Goal: Task Accomplishment & Management: Use online tool/utility

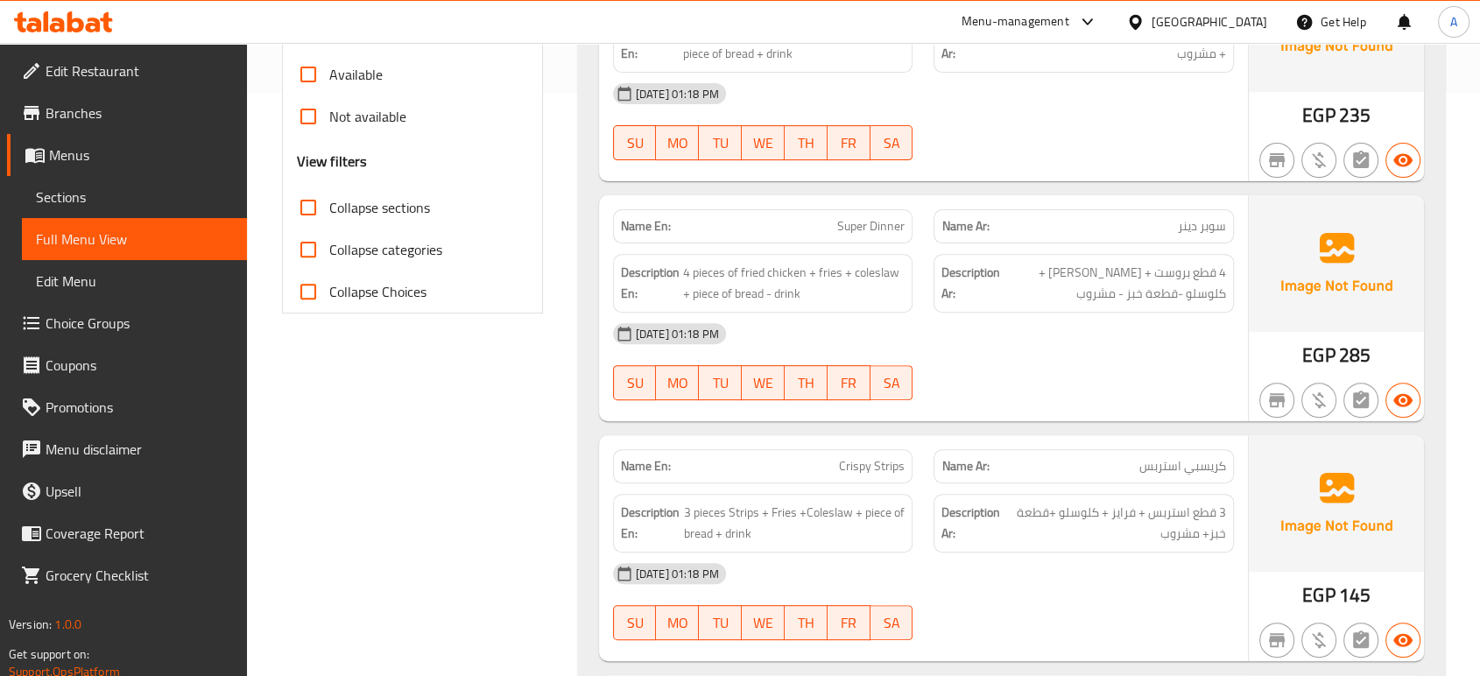
click at [943, 293] on strong "Description Ar:" at bounding box center [970, 283] width 59 height 43
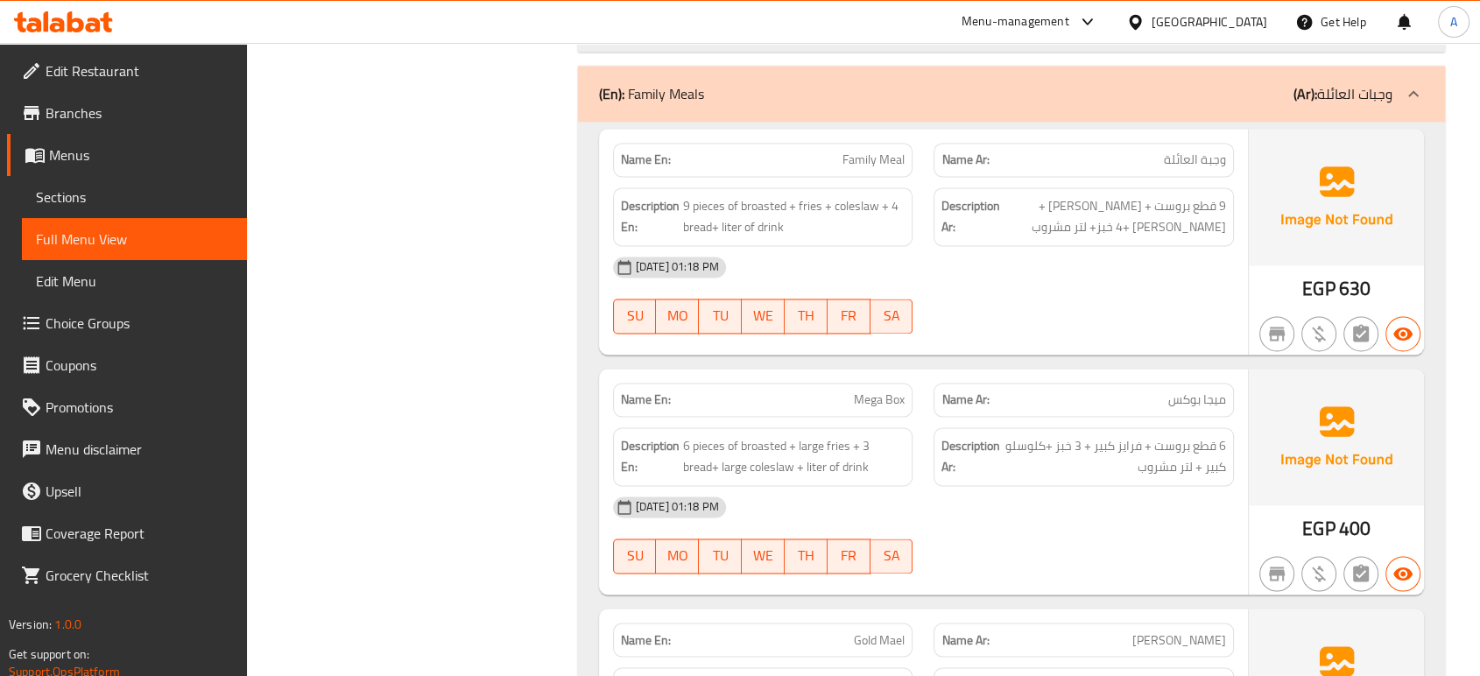
scroll to position [2919, 0]
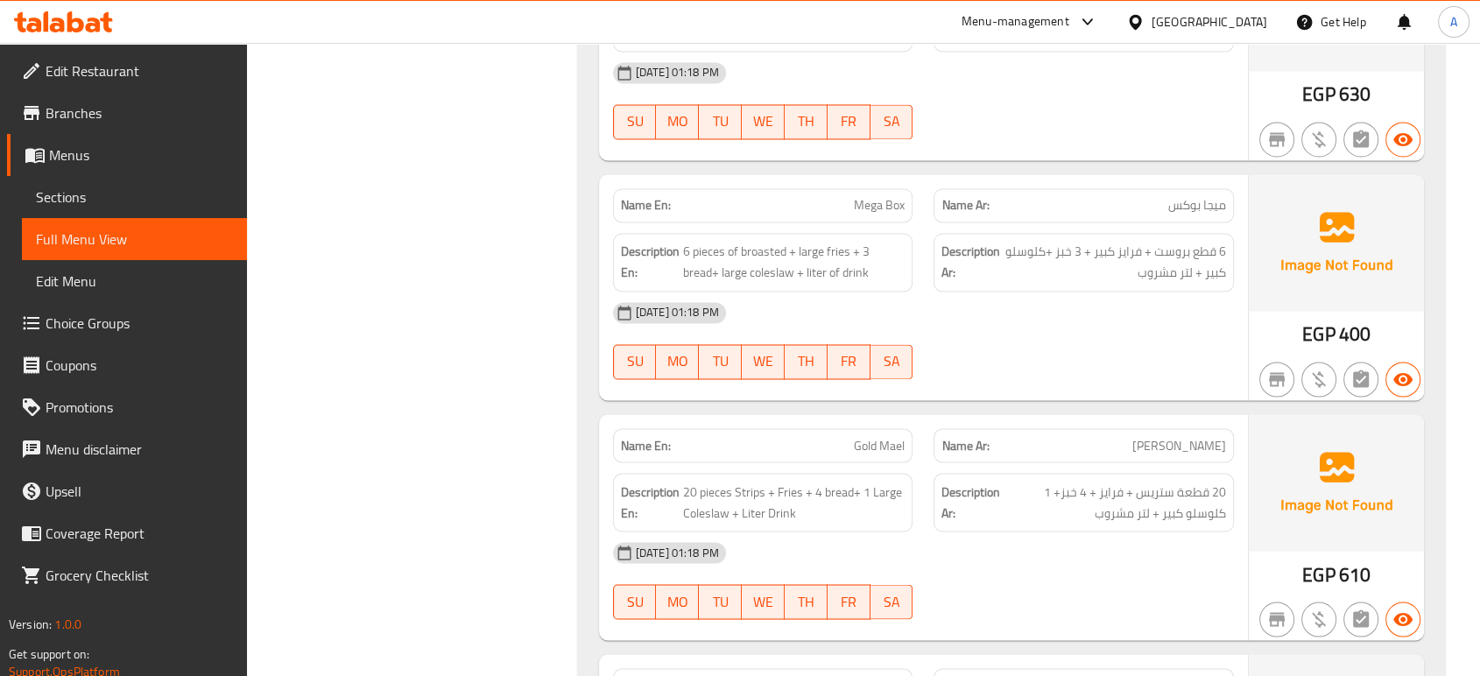
click at [761, 300] on div "14-09-2025 01:18 PM" at bounding box center [924, 313] width 642 height 42
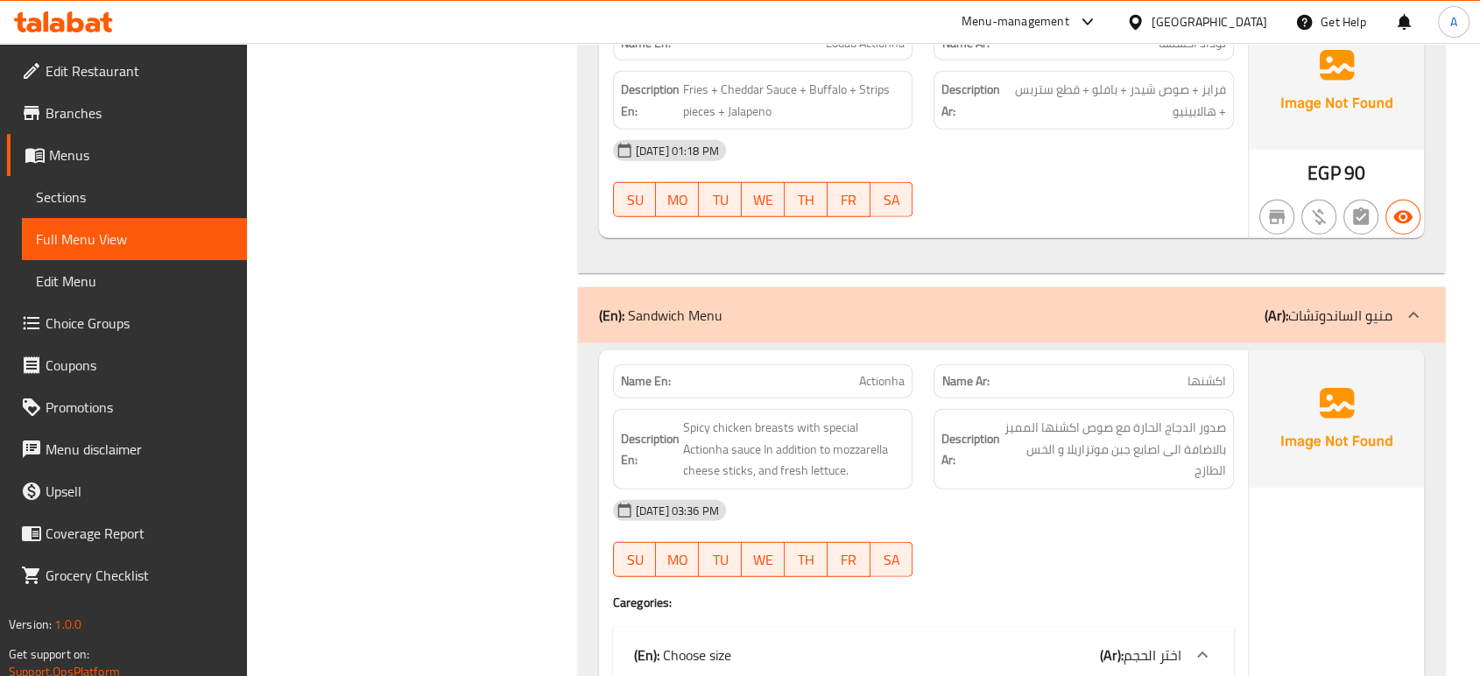
scroll to position [11179, 0]
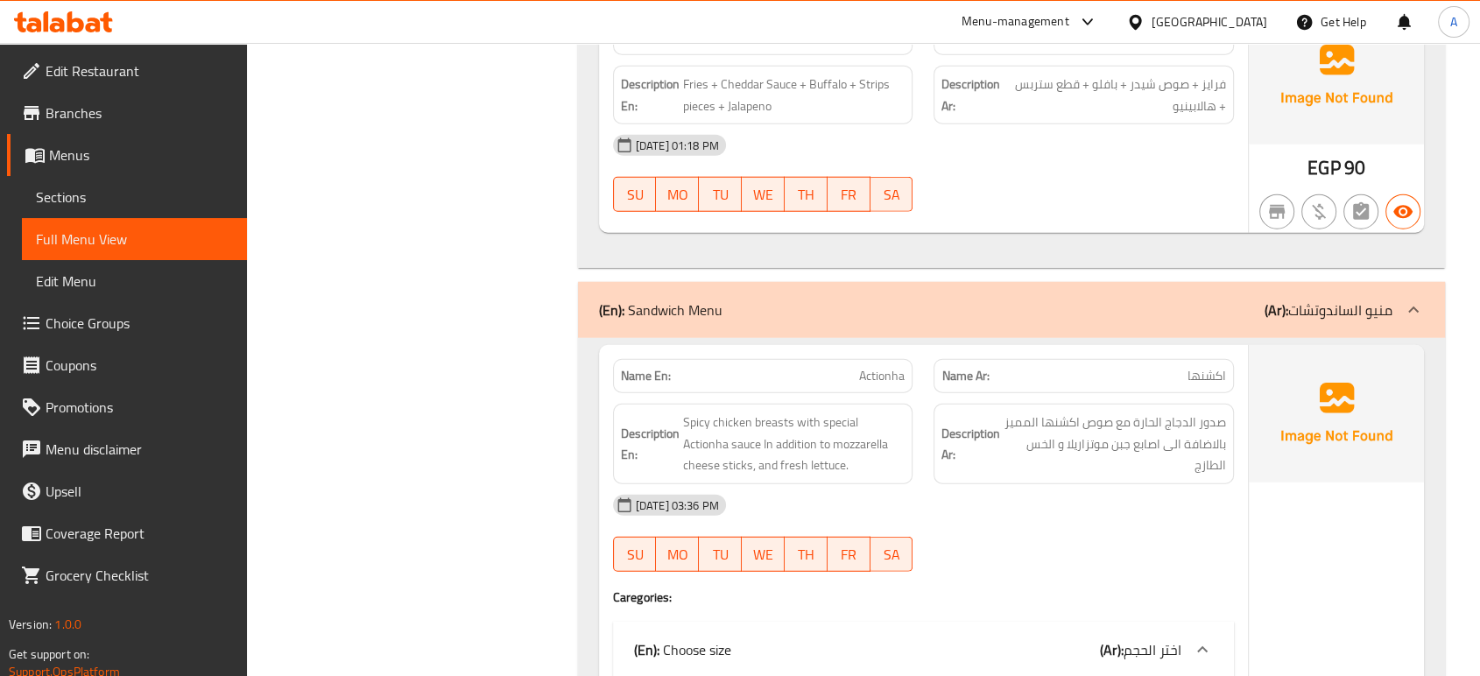
click at [1016, 484] on div "14-09-2025 03:36 PM SU MO TU WE TH FR SA" at bounding box center [924, 533] width 642 height 98
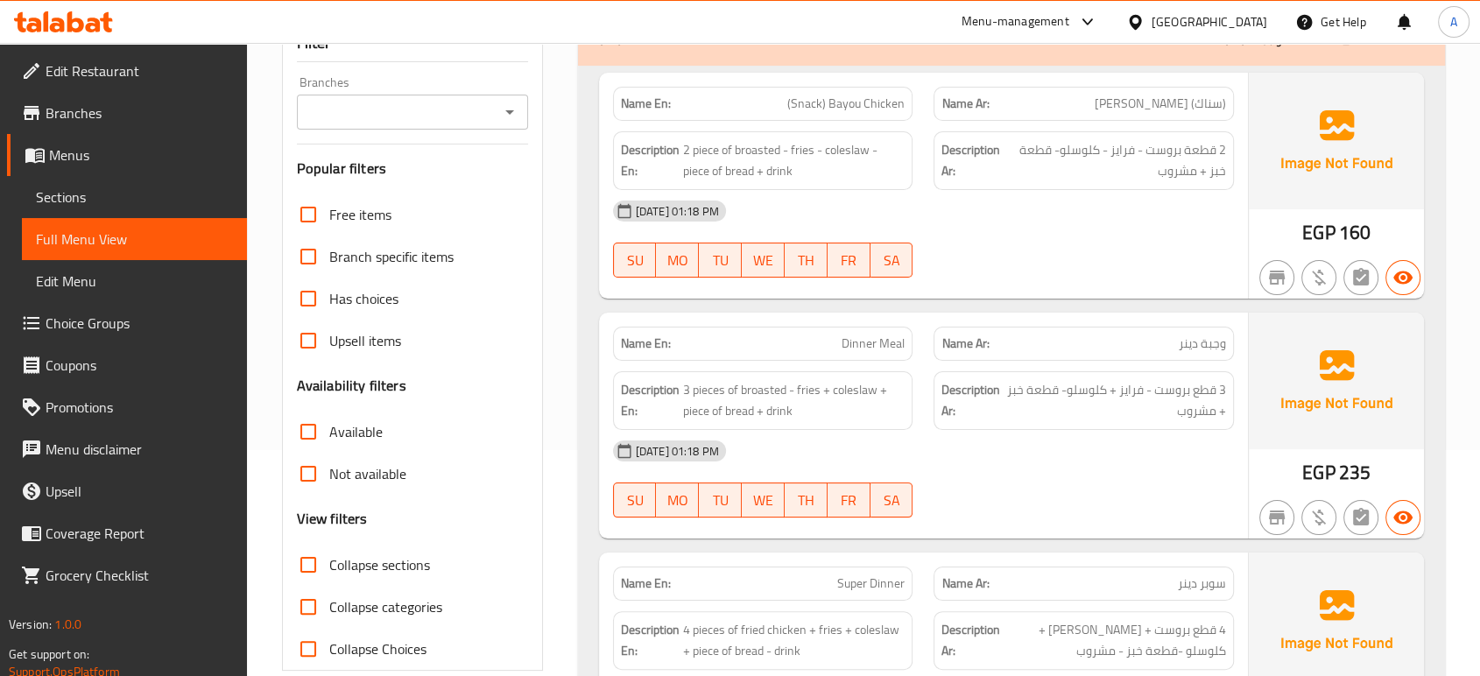
scroll to position [292, 0]
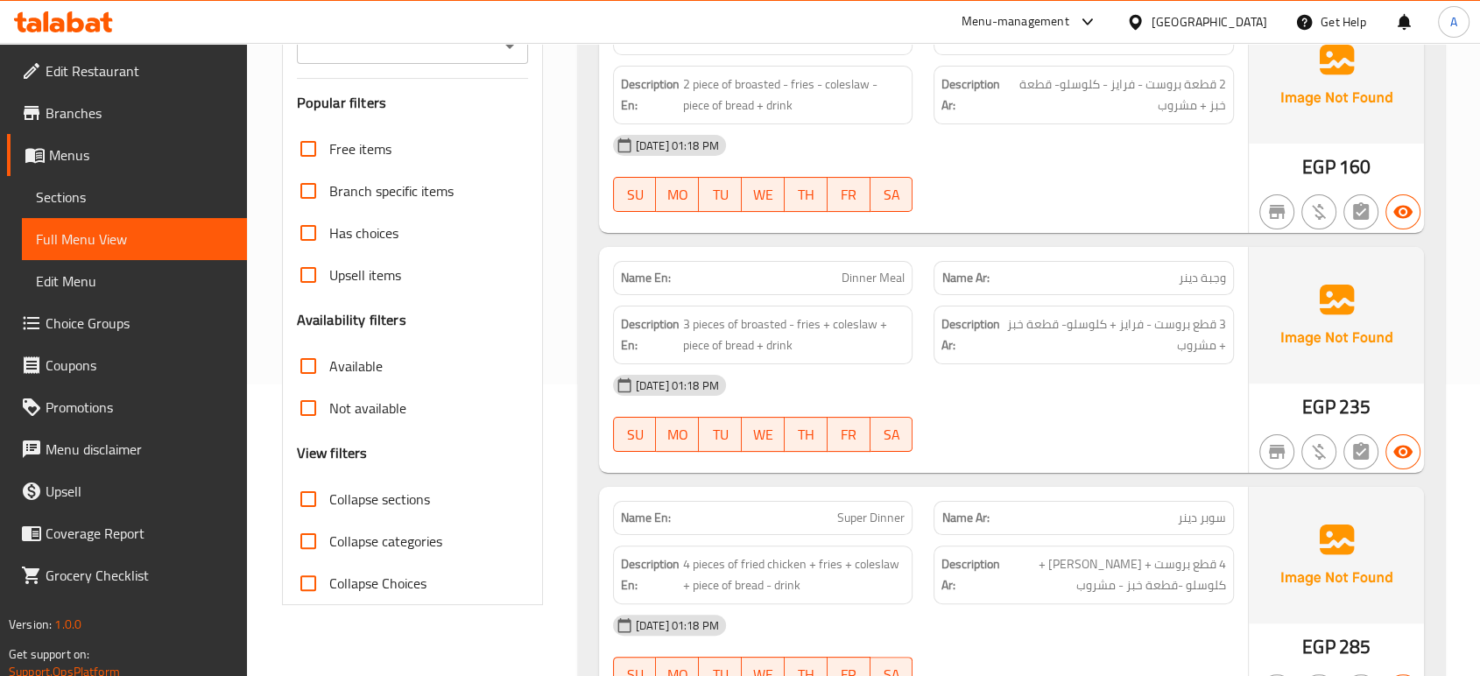
click at [341, 582] on span "Collapse Choices" at bounding box center [377, 583] width 97 height 21
click at [329, 582] on input "Collapse Choices" at bounding box center [308, 583] width 42 height 42
checkbox input "true"
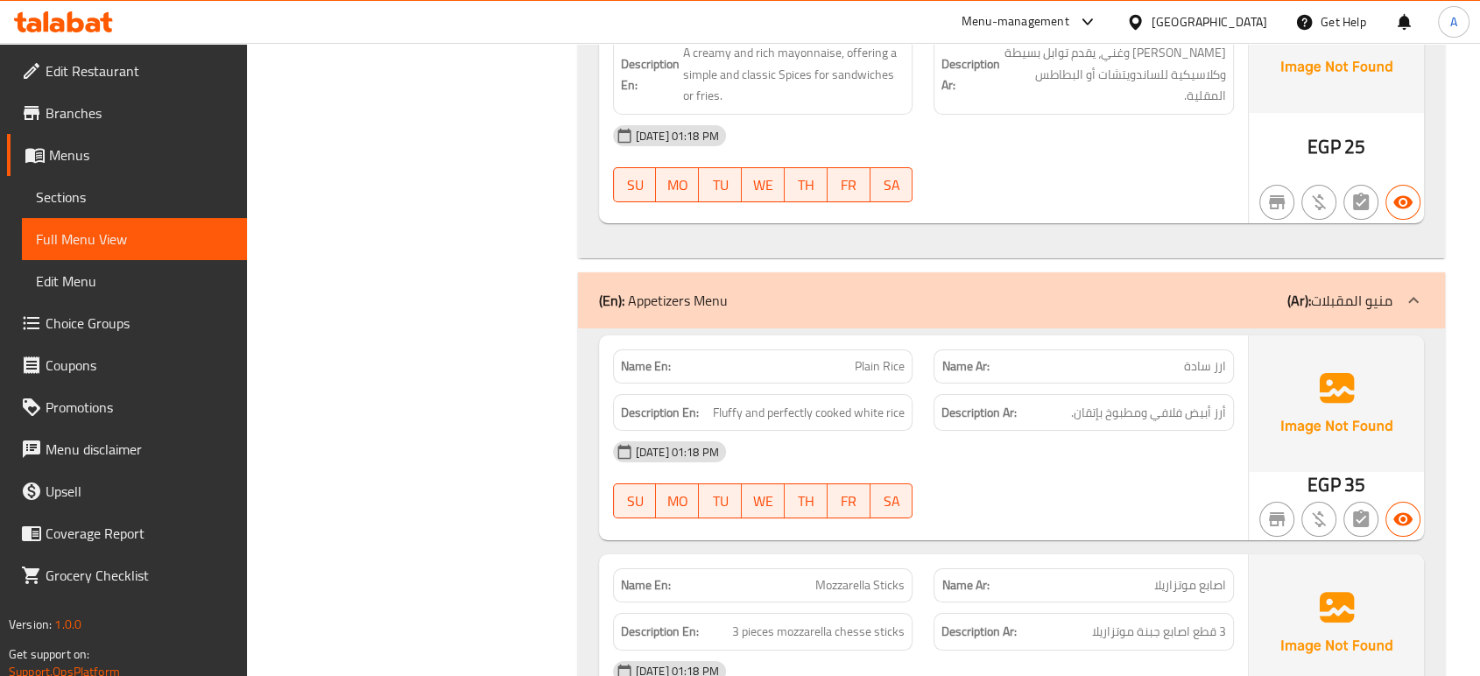
scroll to position [6811, 0]
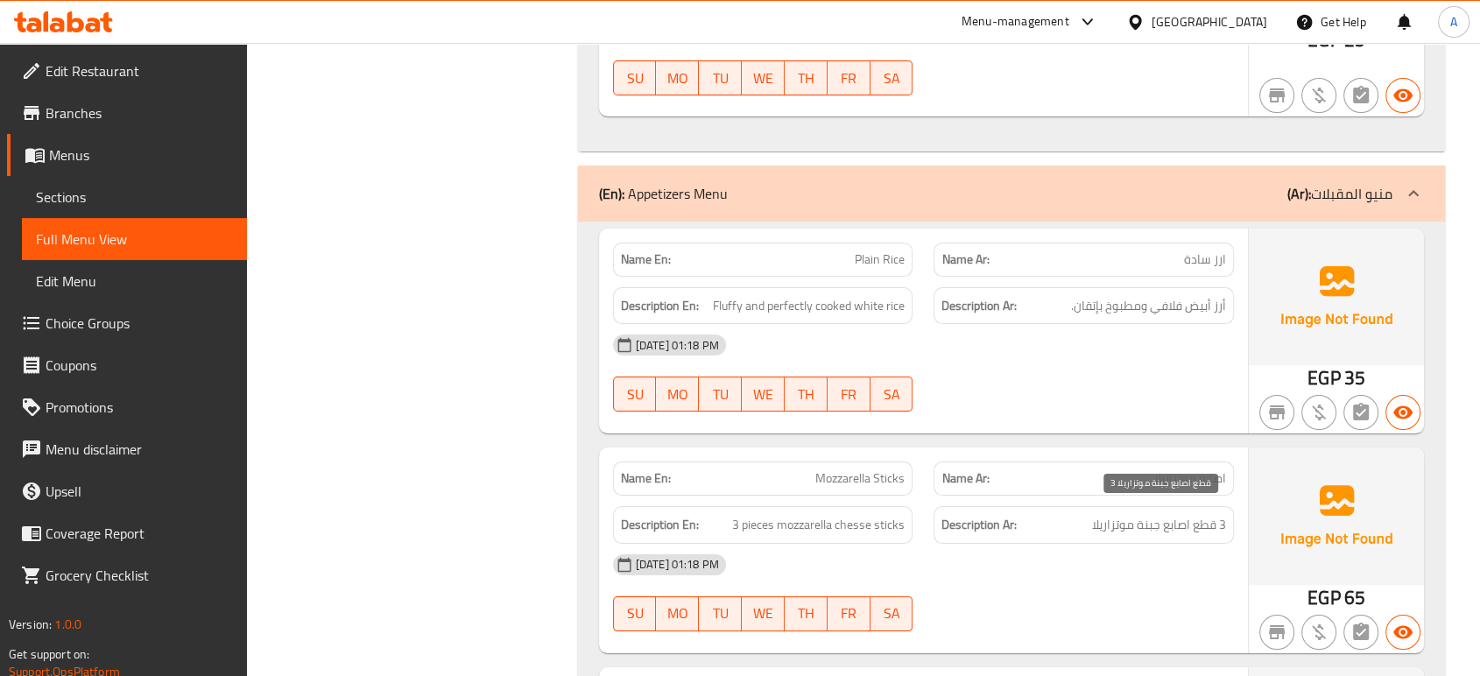
click at [1173, 514] on span "3 قطع اصابع جبنة موتزاريلا" at bounding box center [1159, 525] width 134 height 22
click at [1076, 303] on span "أرز أبيض فلافي ومطبوخ بإتقان." at bounding box center [1148, 306] width 155 height 22
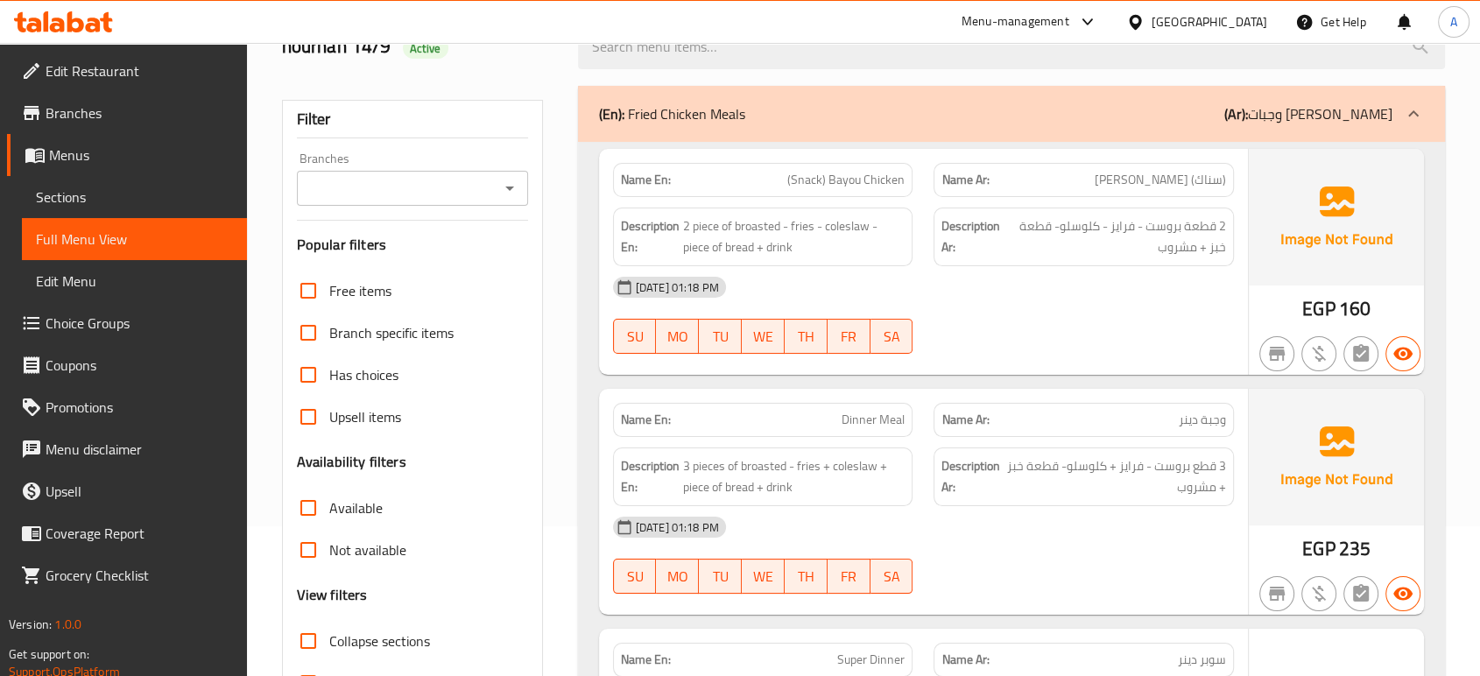
scroll to position [292, 0]
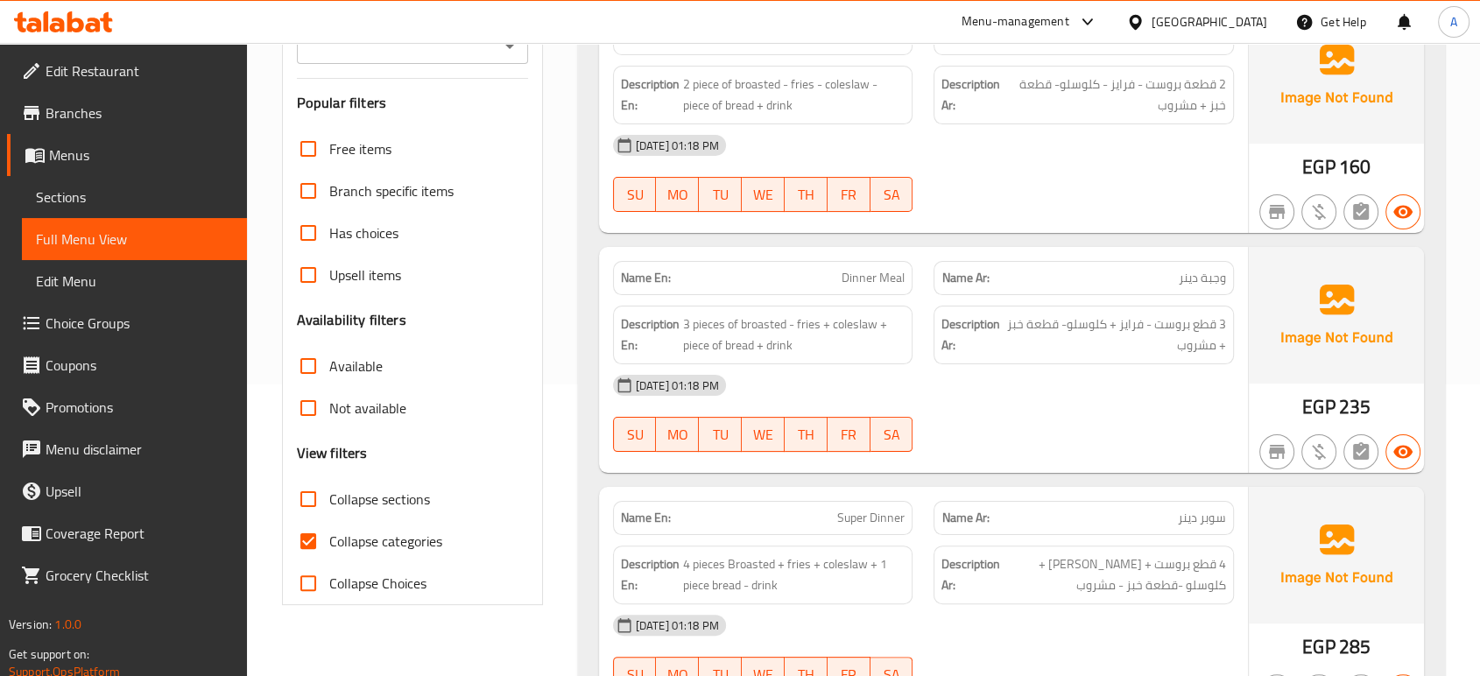
click at [361, 536] on span "Collapse categories" at bounding box center [385, 541] width 113 height 21
click at [329, 536] on input "Collapse categories" at bounding box center [308, 541] width 42 height 42
checkbox input "false"
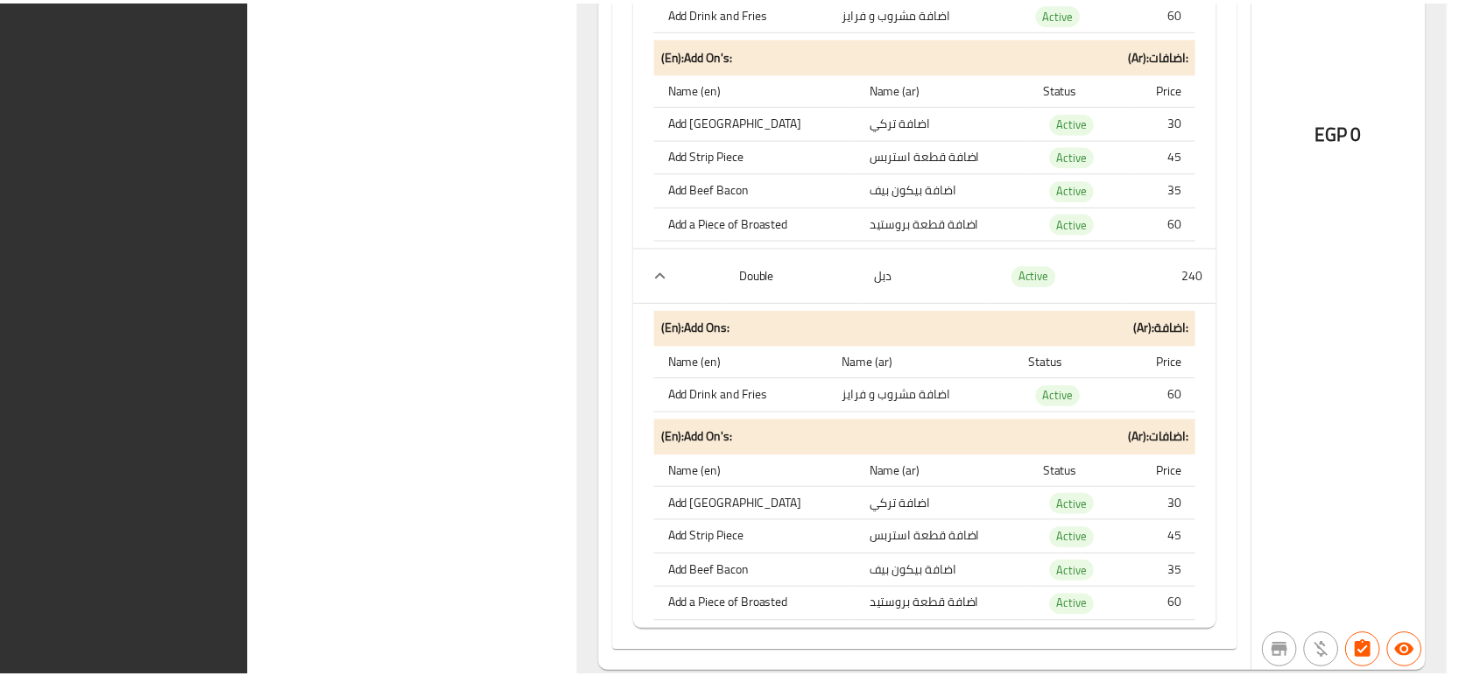
scroll to position [32507, 0]
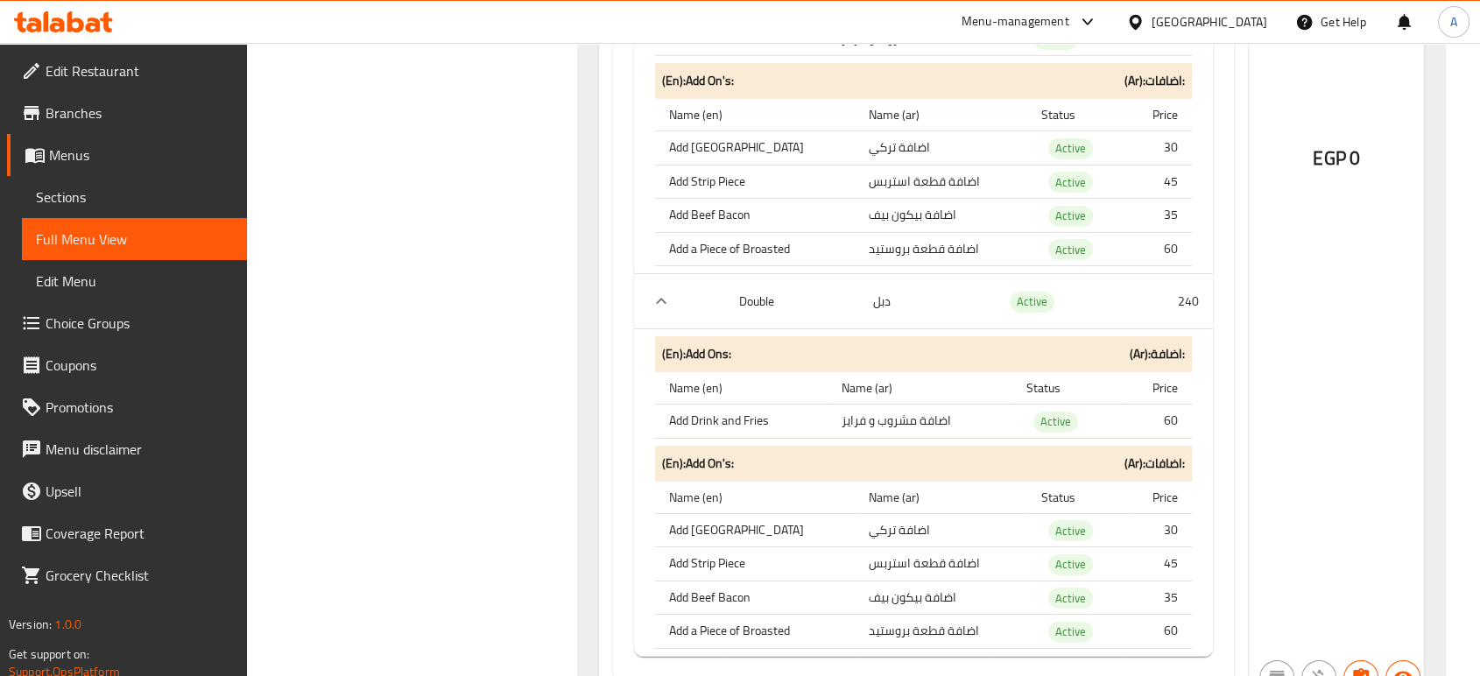
click at [52, 19] on icon at bounding box center [57, 25] width 15 height 15
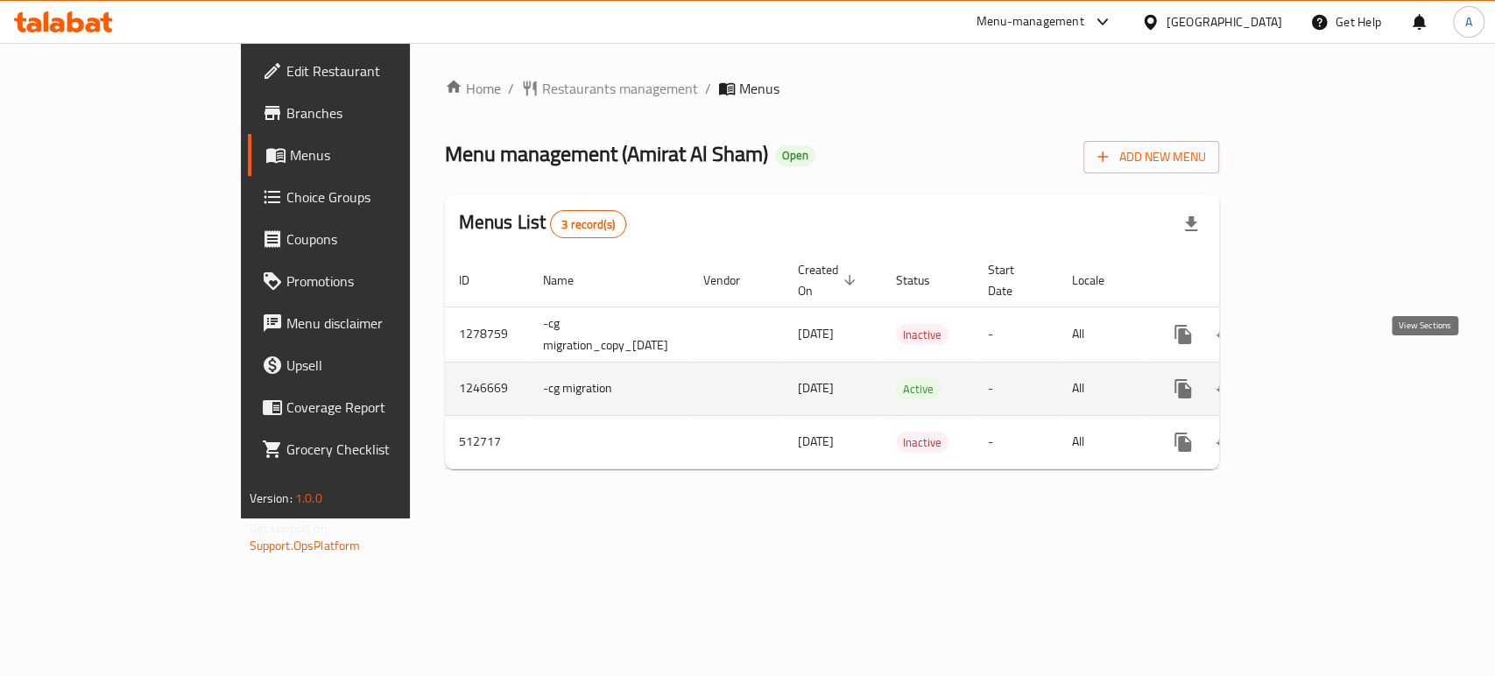
click at [1320, 378] on icon "enhanced table" at bounding box center [1309, 388] width 21 height 21
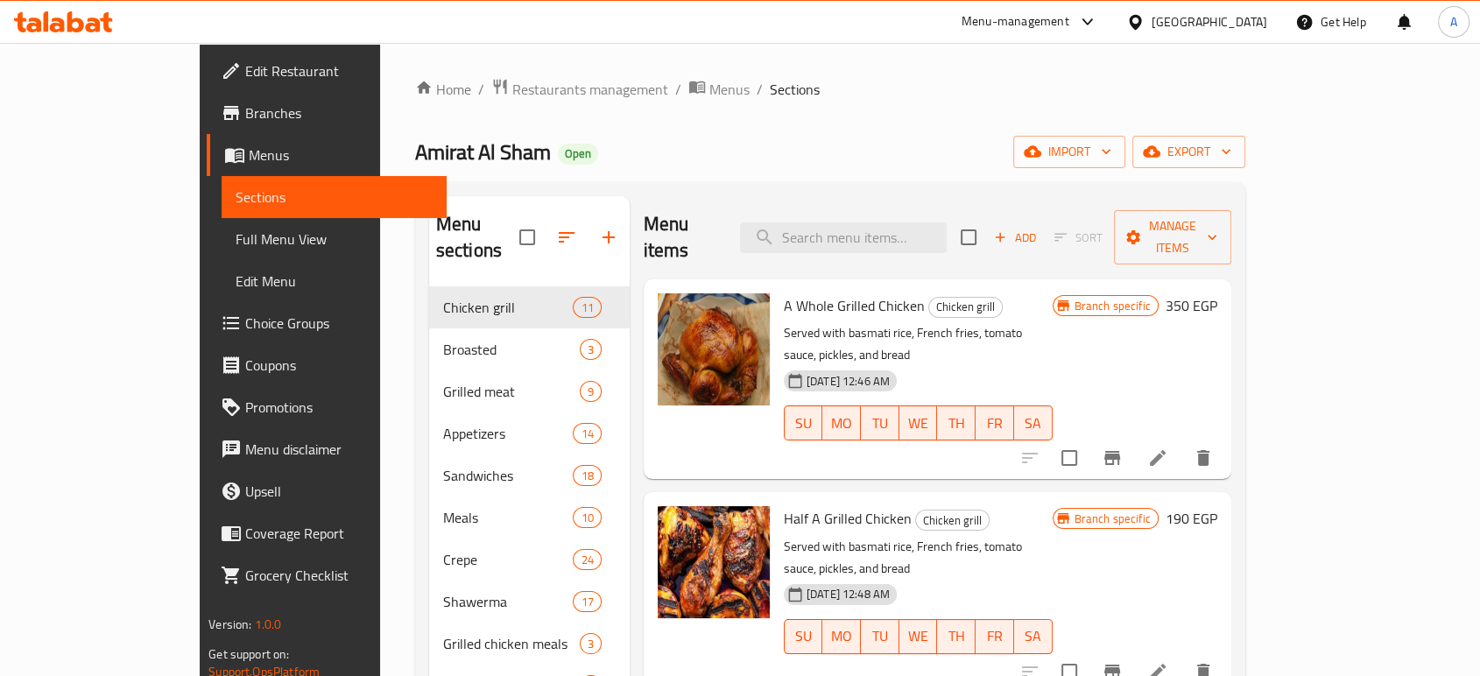
click at [236, 230] on span "Full Menu View" at bounding box center [334, 239] width 197 height 21
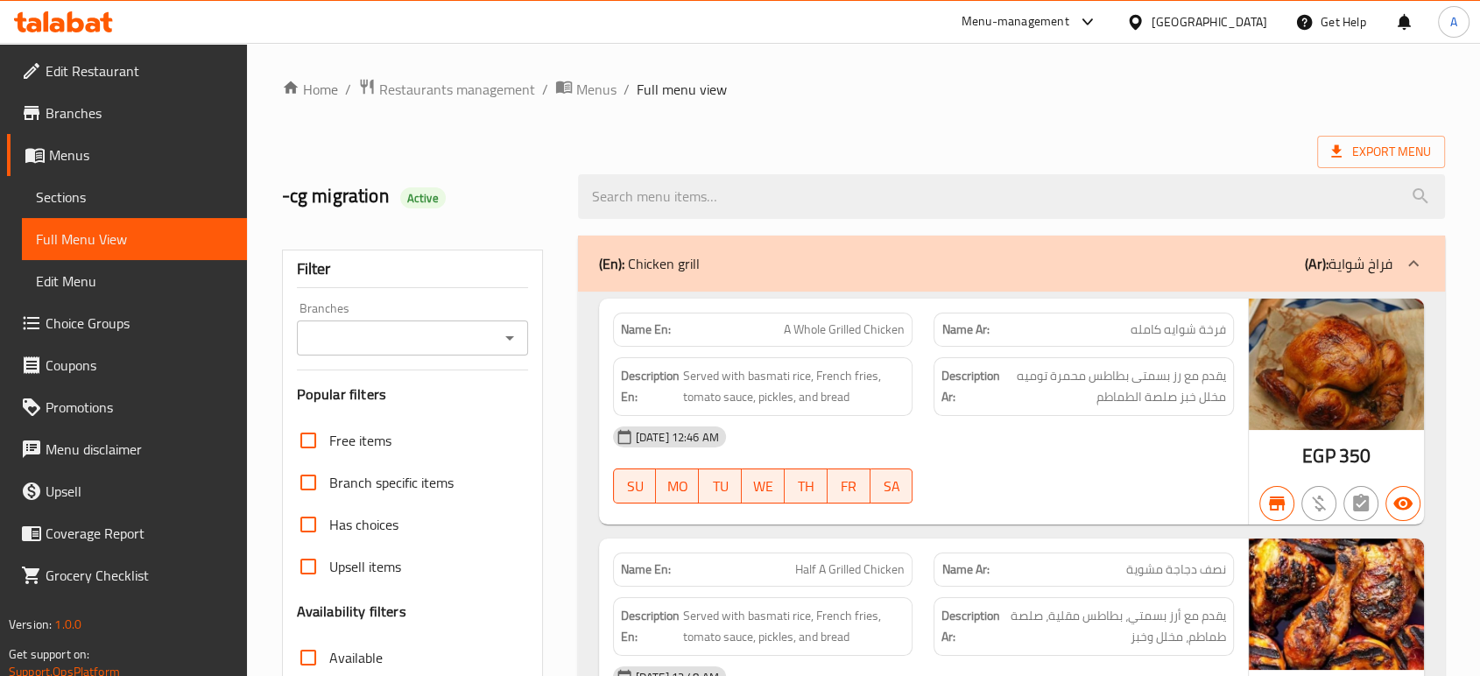
click at [398, 348] on input "Branches" at bounding box center [398, 338] width 192 height 25
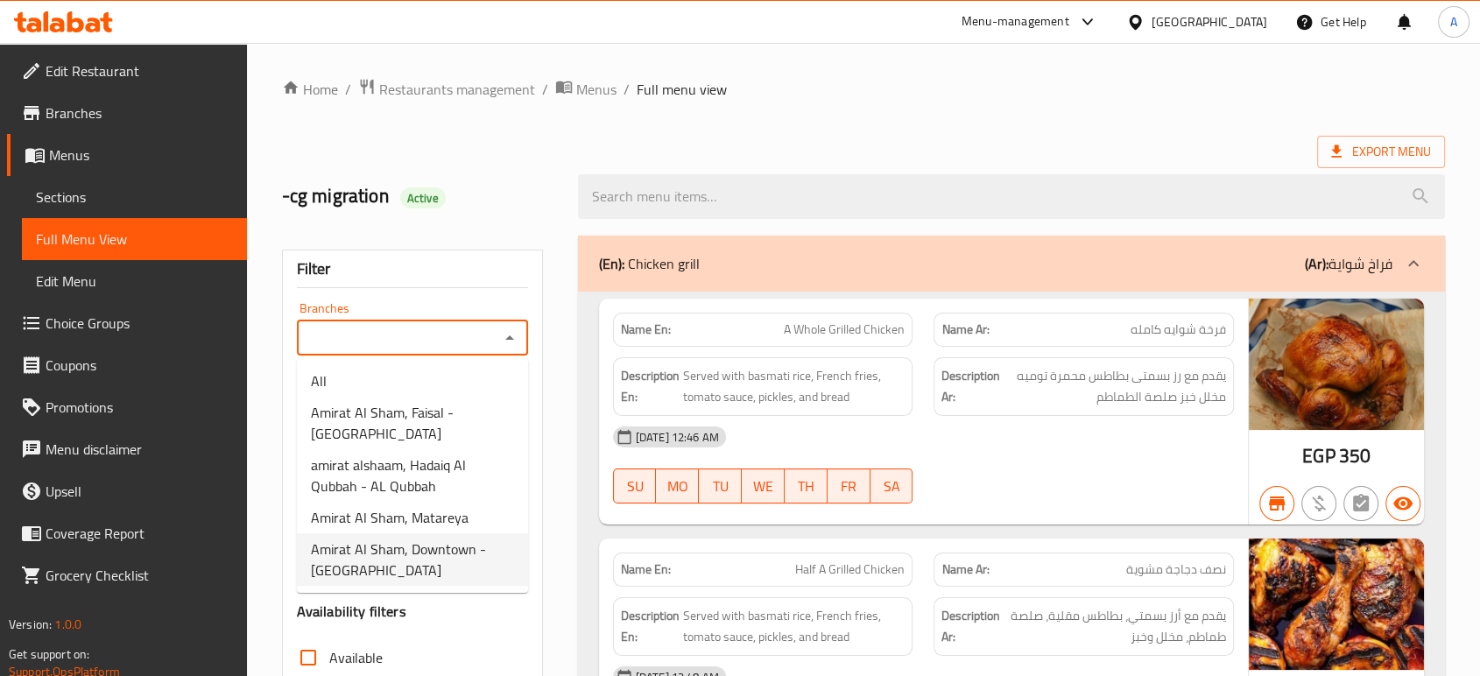
click at [452, 547] on span "Amirat Al Sham, Downtown - [GEOGRAPHIC_DATA]" at bounding box center [412, 560] width 203 height 42
type input "Amirat Al Sham, Downtown - [GEOGRAPHIC_DATA]"
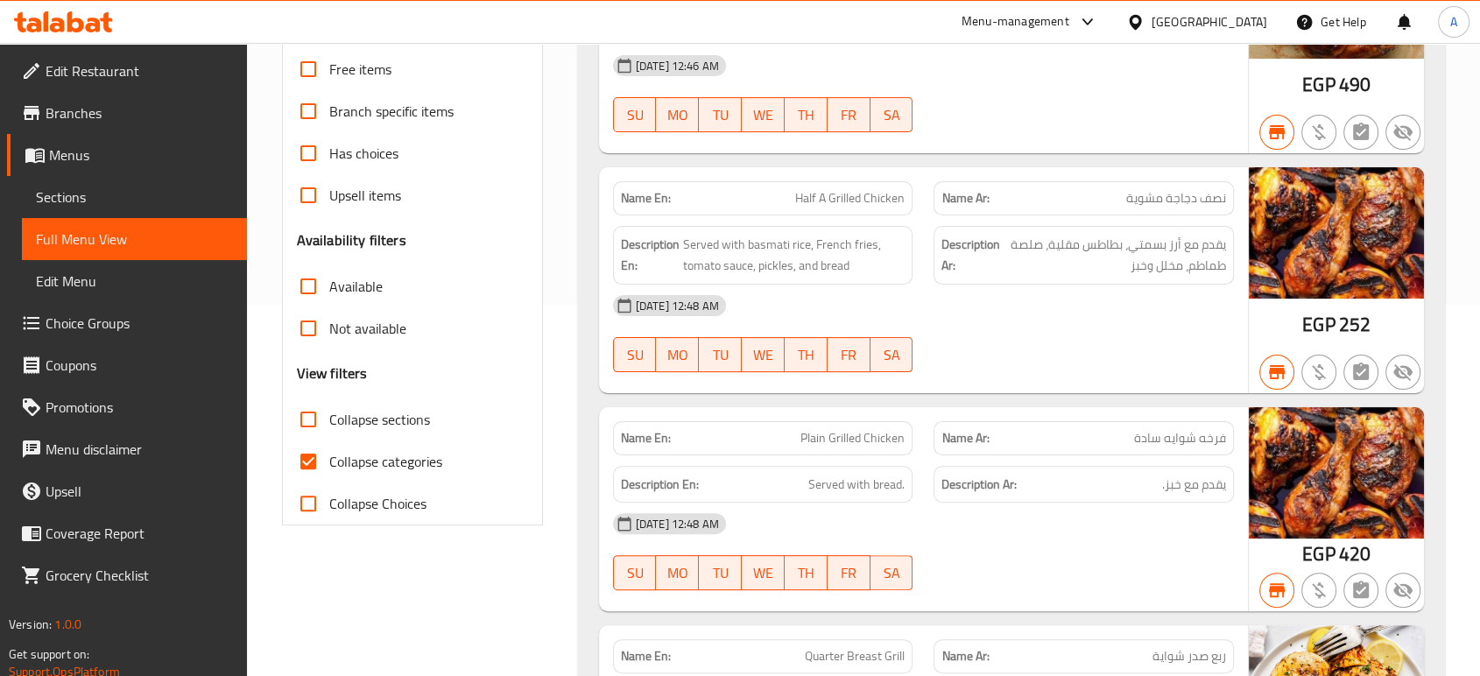
scroll to position [389, 0]
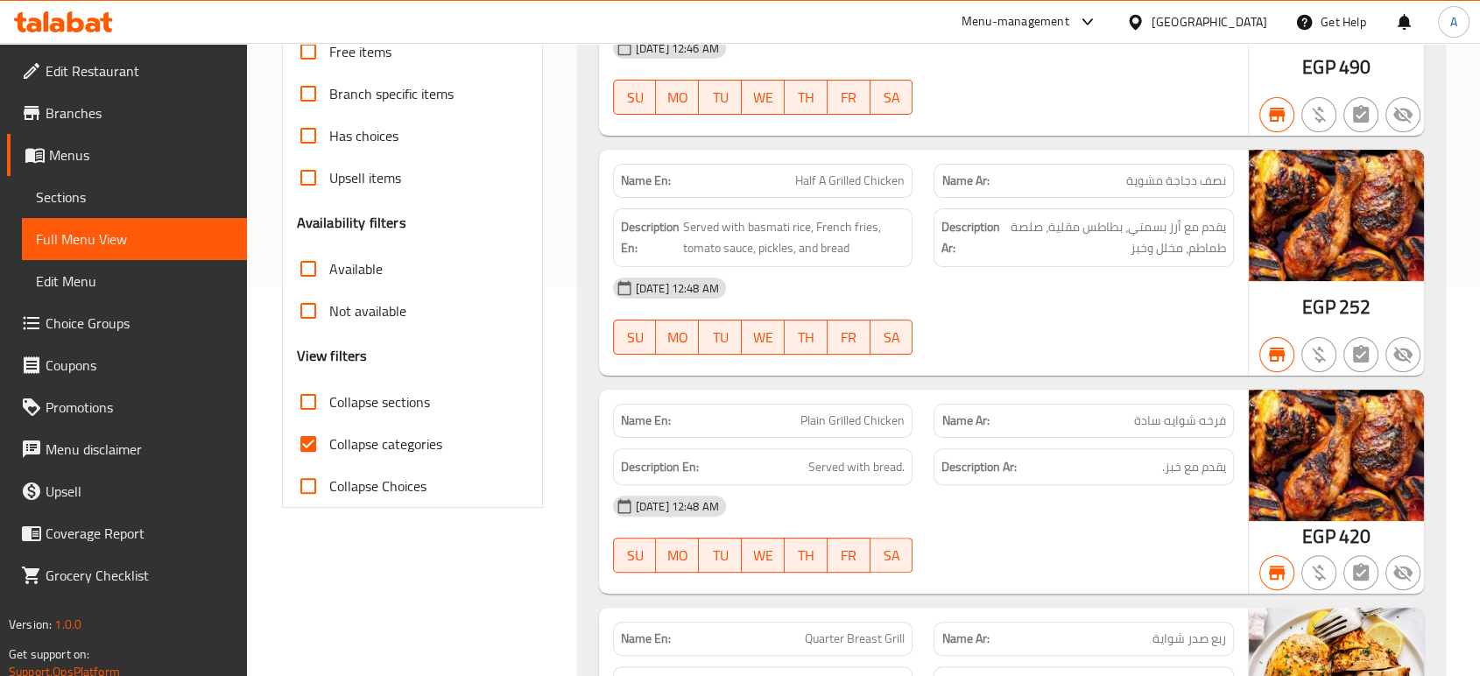
click at [354, 434] on span "Collapse categories" at bounding box center [385, 444] width 113 height 21
click at [329, 431] on input "Collapse categories" at bounding box center [308, 444] width 42 height 42
checkbox input "false"
drag, startPoint x: 666, startPoint y: 182, endPoint x: 615, endPoint y: 190, distance: 51.4
click at [615, 190] on div "Name En: Half A Grilled Chicken" at bounding box center [763, 181] width 300 height 34
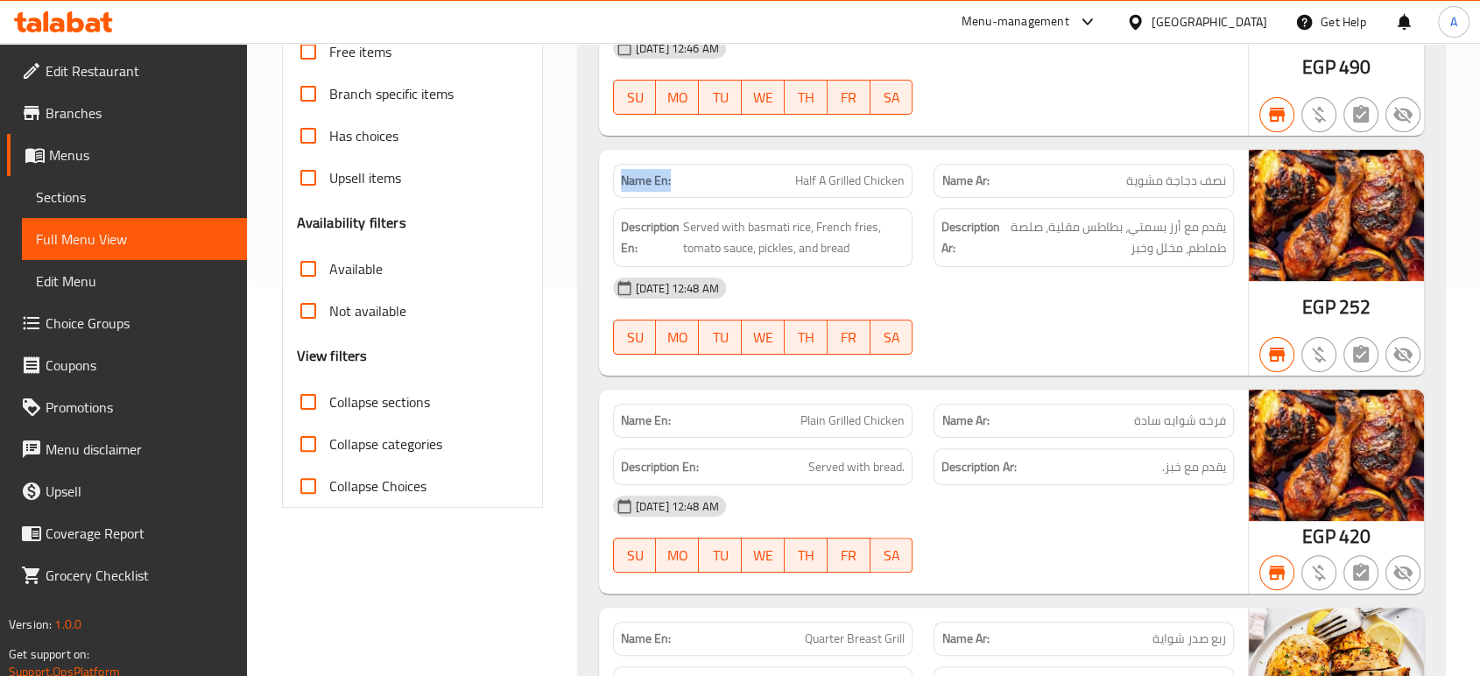
copy strong "Name En:"
